Goal: Task Accomplishment & Management: Use online tool/utility

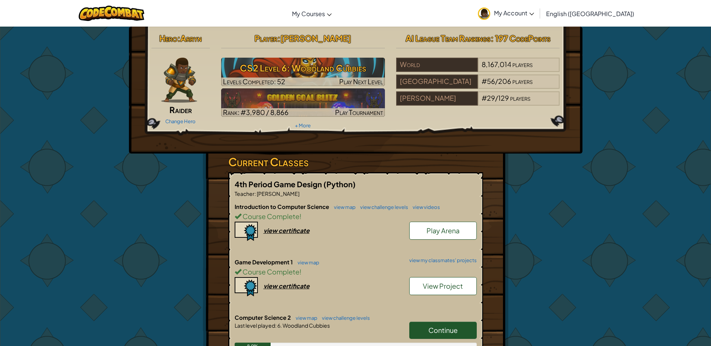
scroll to position [112, 0]
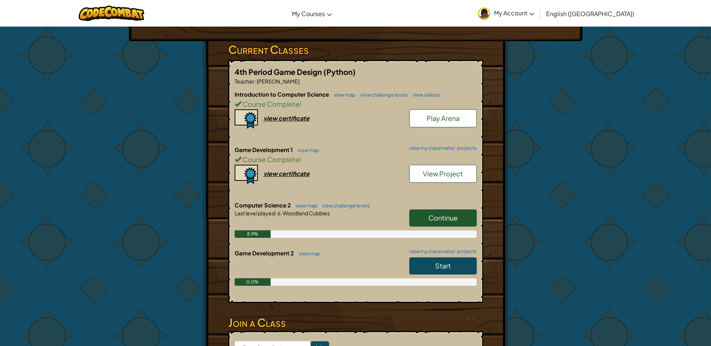
click at [448, 223] on link "Continue" at bounding box center [442, 217] width 67 height 17
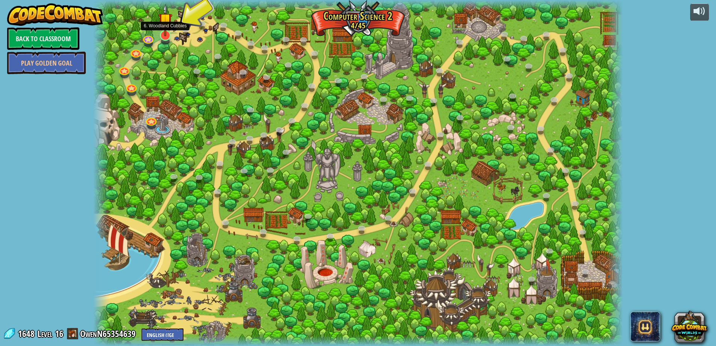
click at [163, 34] on img at bounding box center [165, 20] width 14 height 33
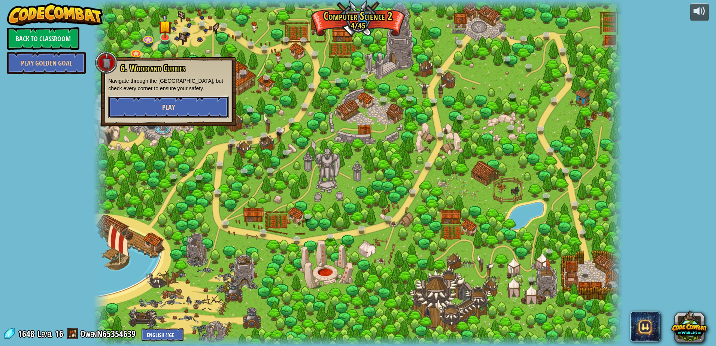
click at [167, 109] on span "Play" at bounding box center [168, 107] width 13 height 9
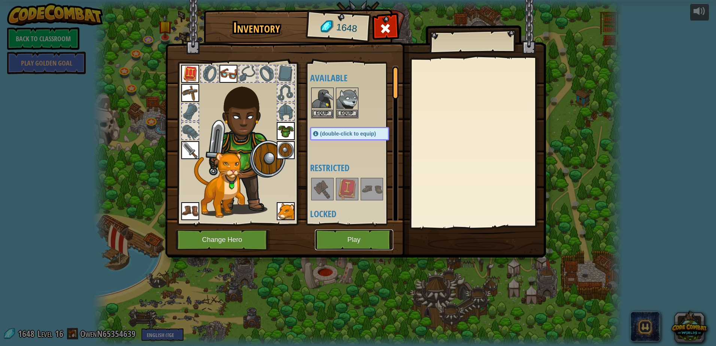
click at [362, 235] on button "Play" at bounding box center [354, 240] width 78 height 21
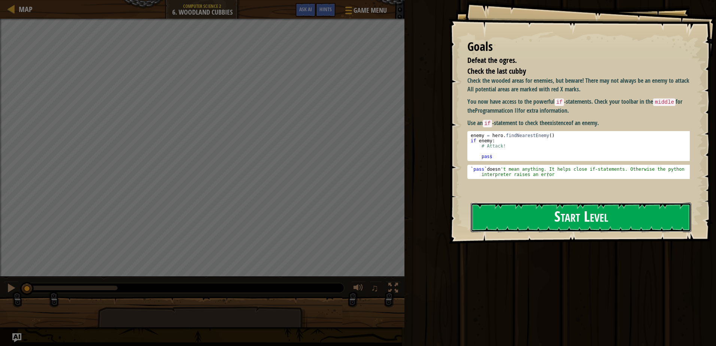
click at [536, 221] on button "Start Level" at bounding box center [581, 218] width 221 height 30
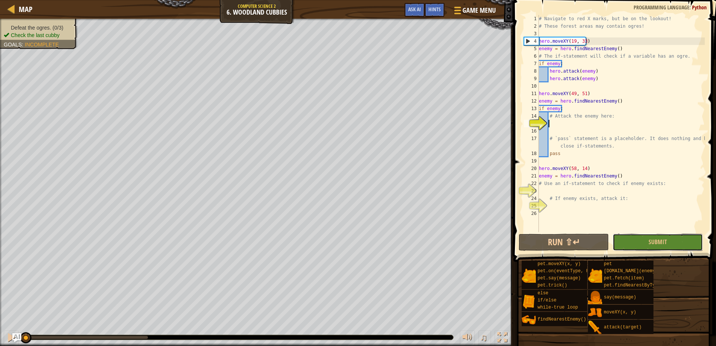
click at [672, 242] on button "Submit" at bounding box center [658, 242] width 90 height 17
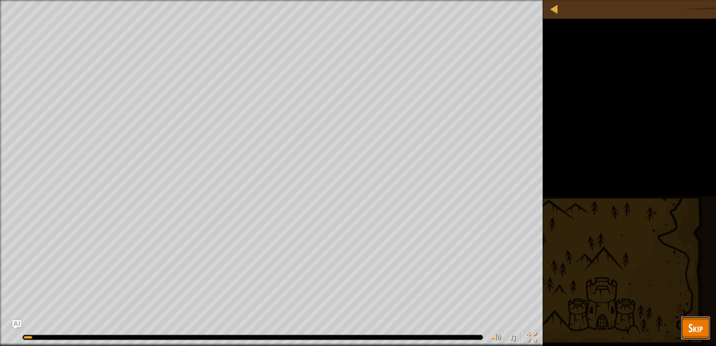
click at [684, 327] on button "Skip" at bounding box center [696, 328] width 30 height 24
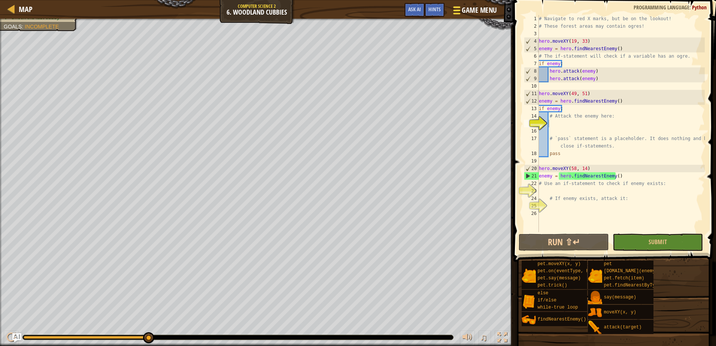
click at [459, 10] on span at bounding box center [456, 10] width 7 height 1
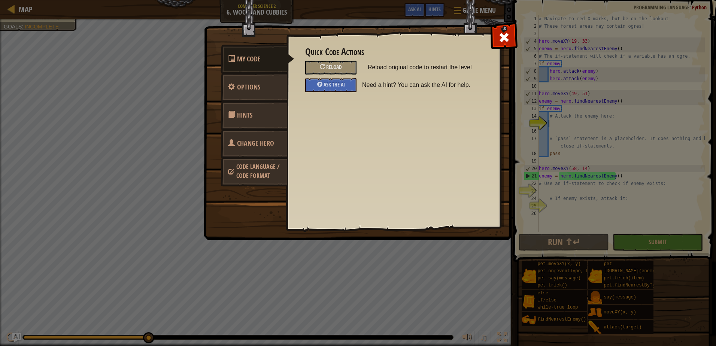
click at [489, 27] on div "Quick Code Actions Reload Reload original code to restart the level Ask the AI …" at bounding box center [394, 118] width 214 height 185
click at [496, 33] on div at bounding box center [504, 36] width 24 height 24
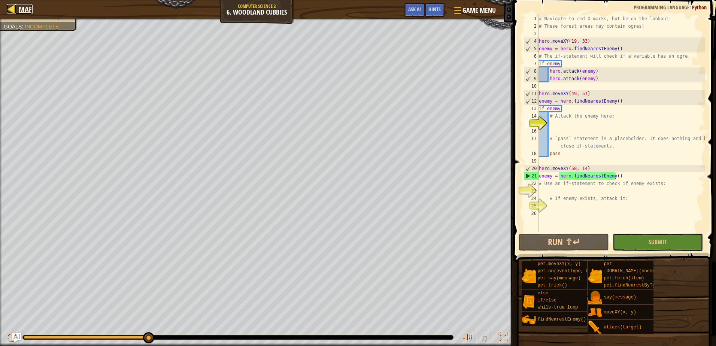
click at [22, 9] on span "Map" at bounding box center [26, 9] width 14 height 10
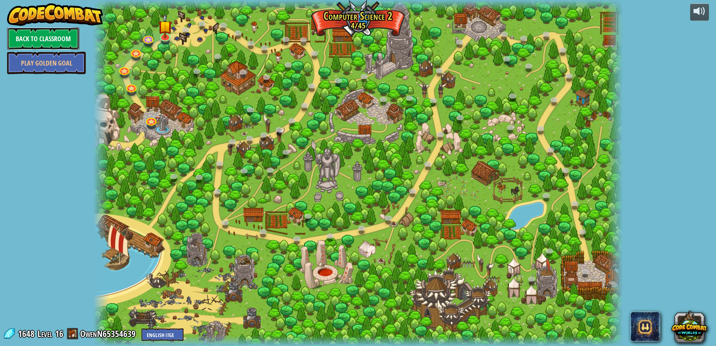
click at [43, 28] on link "Back to Classroom" at bounding box center [43, 38] width 72 height 22
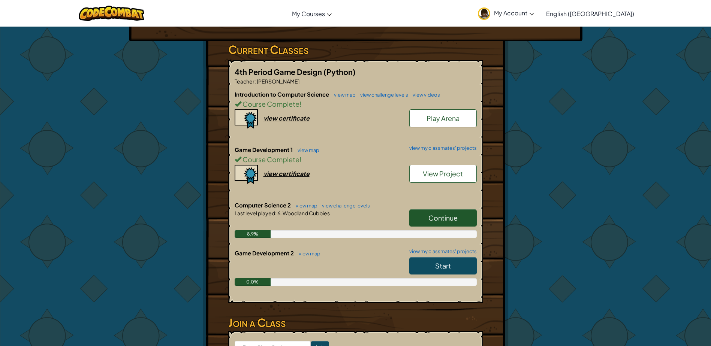
scroll to position [225, 0]
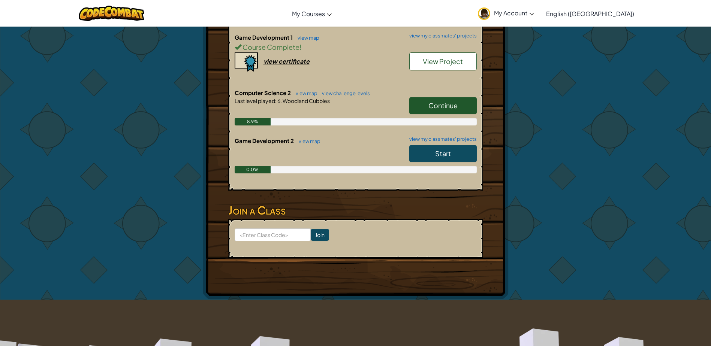
click at [438, 153] on span "Start" at bounding box center [443, 153] width 16 height 9
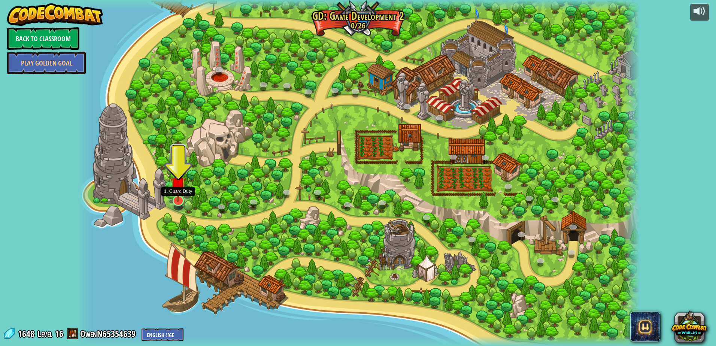
click at [177, 196] on img at bounding box center [177, 184] width 15 height 35
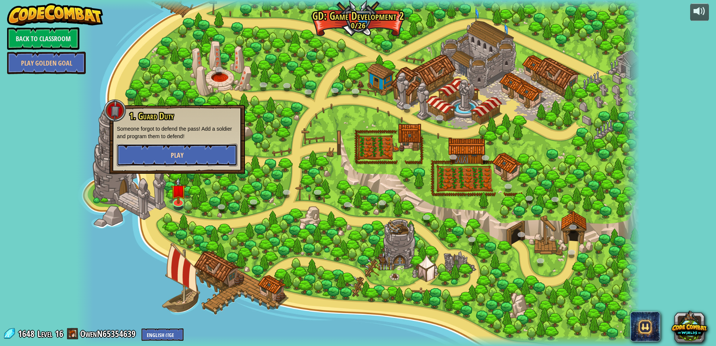
click at [128, 154] on button "Play" at bounding box center [177, 155] width 121 height 22
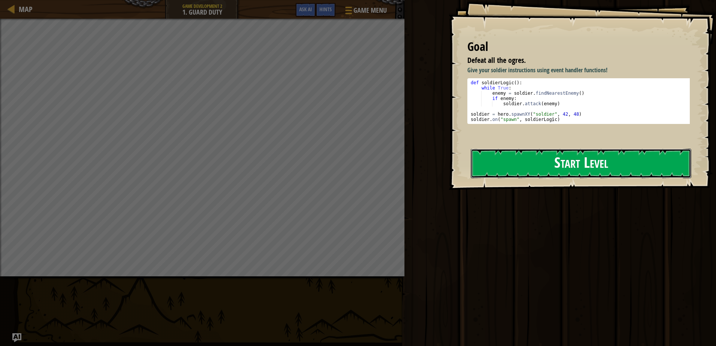
click at [530, 152] on button "Start Level" at bounding box center [581, 164] width 221 height 30
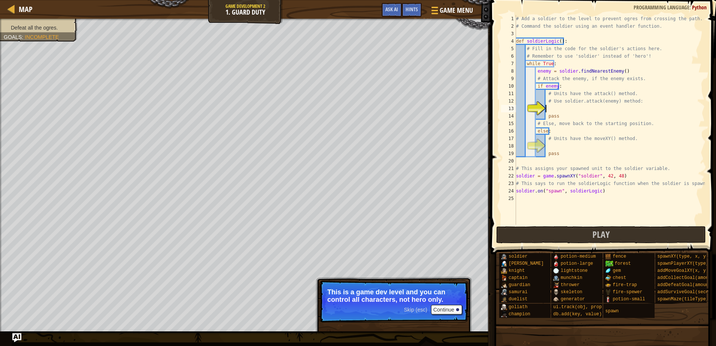
type textarea "x"
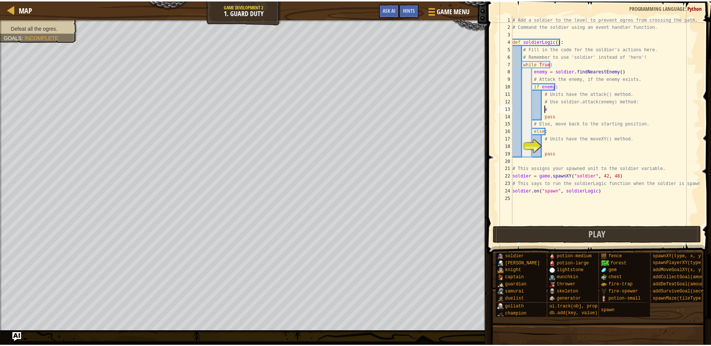
scroll to position [3, 2]
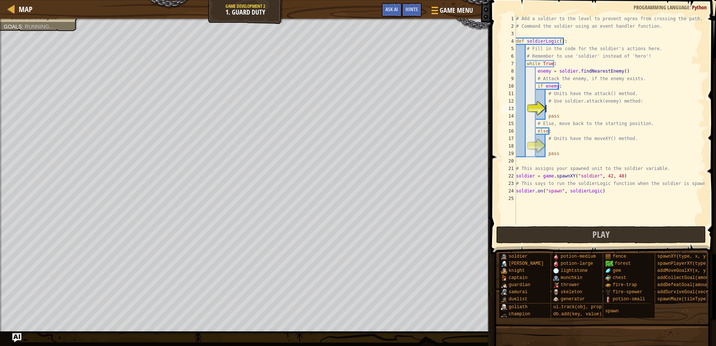
type textarea "s"
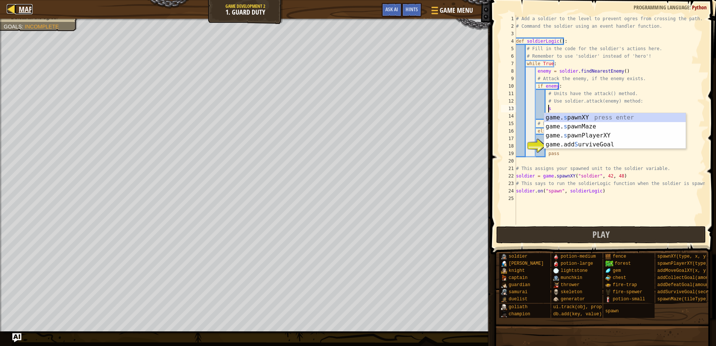
click at [28, 8] on span "Map" at bounding box center [26, 9] width 14 height 10
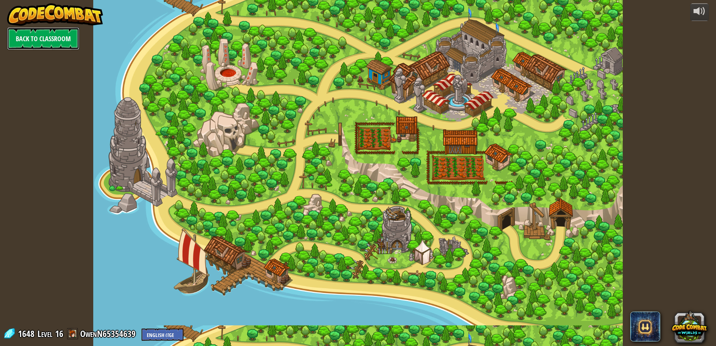
click at [46, 40] on link "Back to Classroom" at bounding box center [43, 38] width 72 height 22
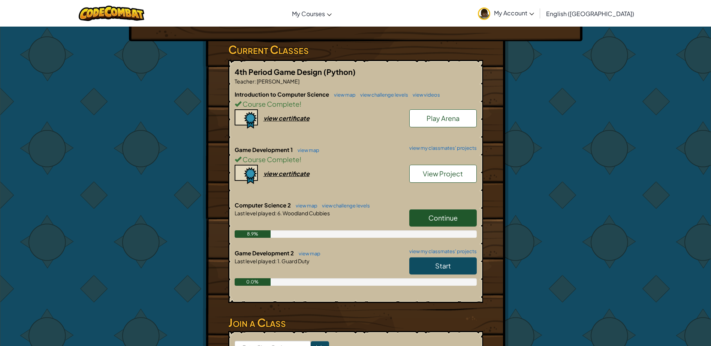
scroll to position [187, 0]
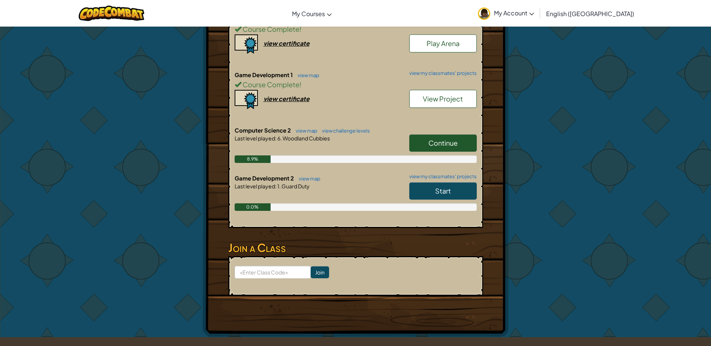
click at [455, 196] on link "Start" at bounding box center [442, 190] width 67 height 17
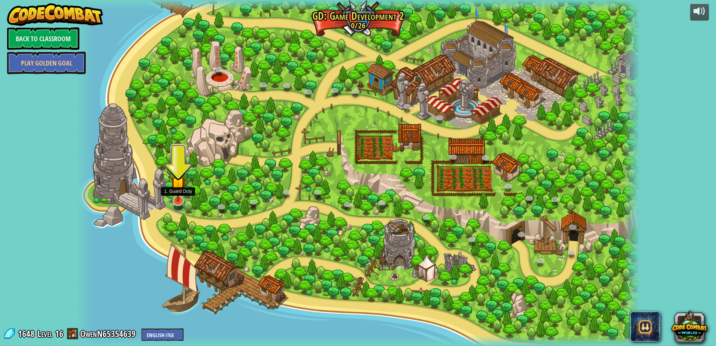
click at [184, 200] on img at bounding box center [177, 184] width 15 height 35
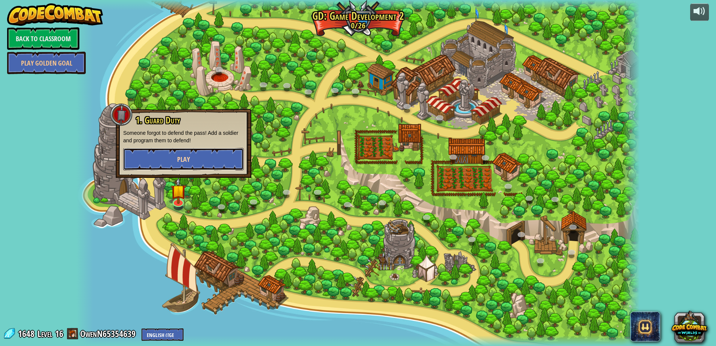
click at [170, 166] on button "Play" at bounding box center [183, 159] width 121 height 22
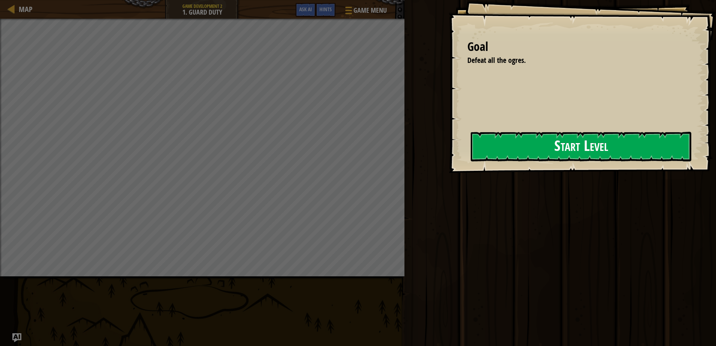
drag, startPoint x: 417, startPoint y: 136, endPoint x: 466, endPoint y: 142, distance: 48.6
click at [449, 142] on div "Goal Defeat all the ogres. Start Level Error loading from server. Try refreshin…" at bounding box center [582, 86] width 267 height 173
click at [474, 145] on button "Start Level" at bounding box center [581, 147] width 221 height 30
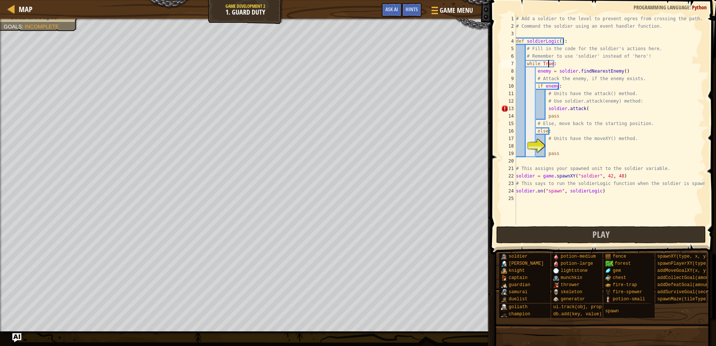
scroll to position [3, 3]
type textarea "def soldierLogic():"
type textarea "# Command the soldier using an event handler function."
click at [394, 15] on button "Ask AI" at bounding box center [392, 10] width 20 height 14
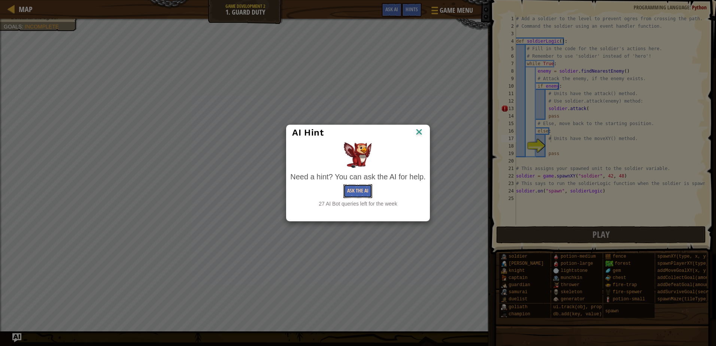
click at [363, 190] on button "Ask the AI" at bounding box center [358, 191] width 29 height 14
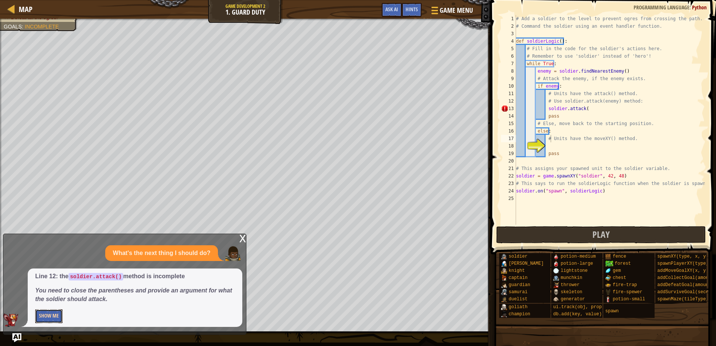
click at [54, 312] on button "Show Me" at bounding box center [48, 316] width 27 height 14
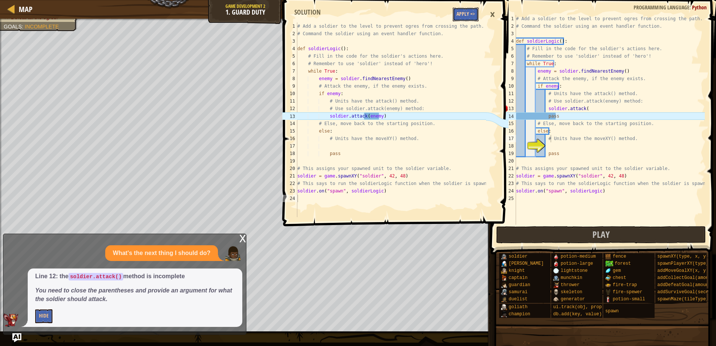
click at [469, 18] on button "Apply =>" at bounding box center [466, 14] width 26 height 14
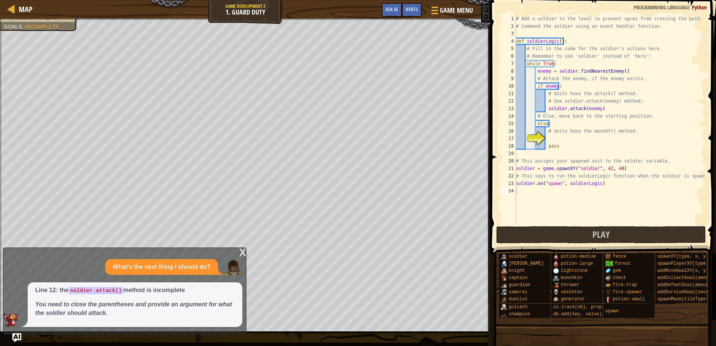
type textarea "pass"
click at [563, 145] on div "# Add a soldier to the level to prevent ogres from crossing the path. # Command…" at bounding box center [610, 127] width 190 height 225
click at [565, 139] on div "# Add a soldier to the level to prevent ogres from crossing the path. # Command…" at bounding box center [610, 127] width 190 height 225
